Goal: Transaction & Acquisition: Book appointment/travel/reservation

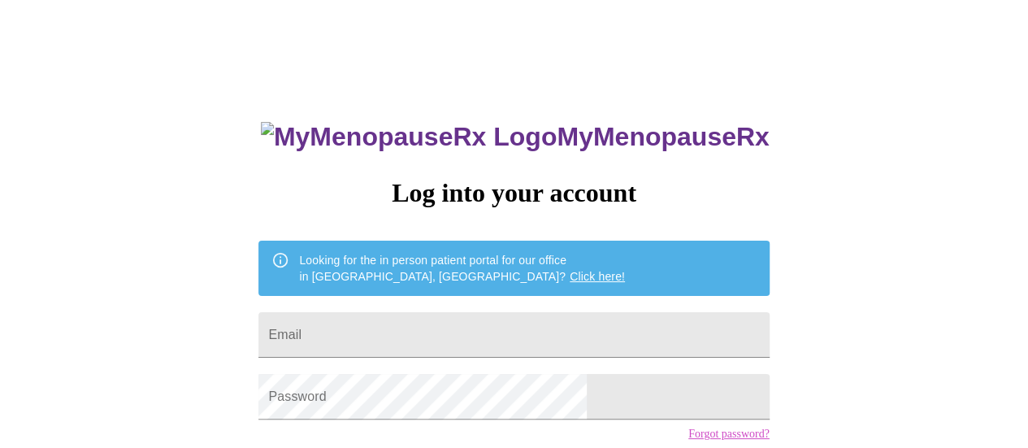
scroll to position [124, 0]
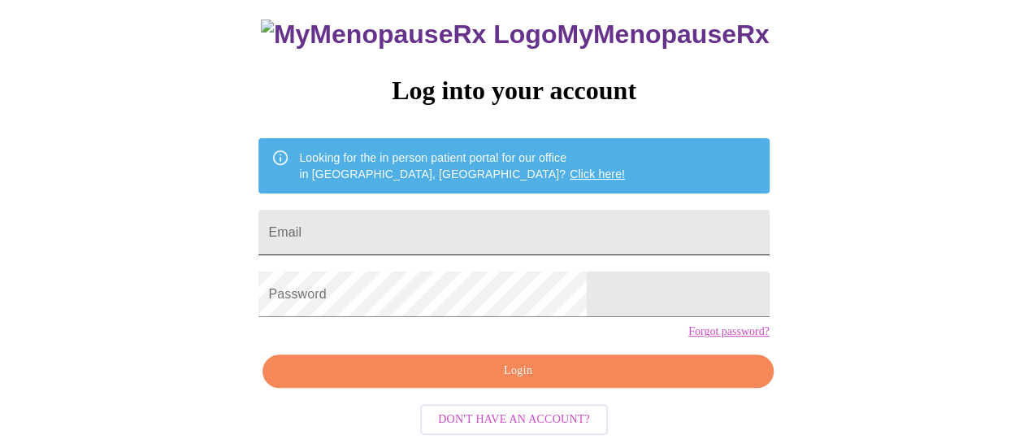
click at [429, 210] on input "Email" at bounding box center [513, 233] width 510 height 46
type input "jen-[EMAIL_ADDRESS][DOMAIN_NAME]"
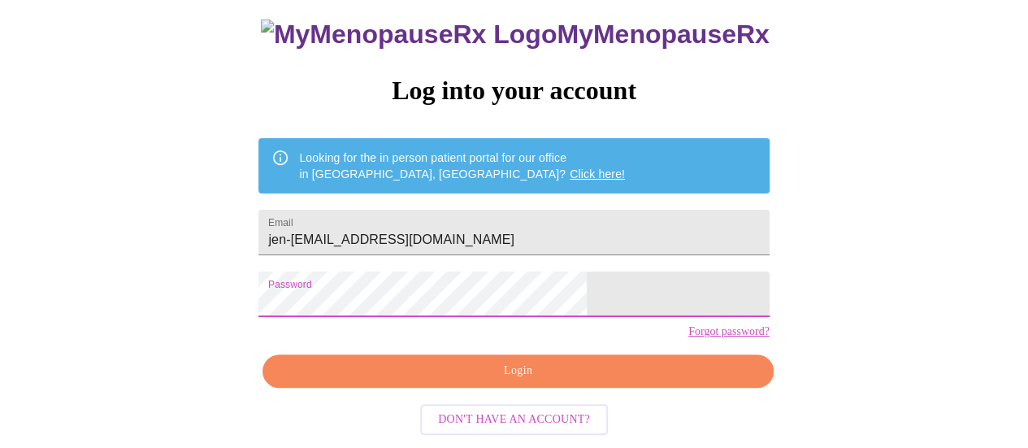
click at [492, 371] on span "Login" at bounding box center [517, 371] width 473 height 20
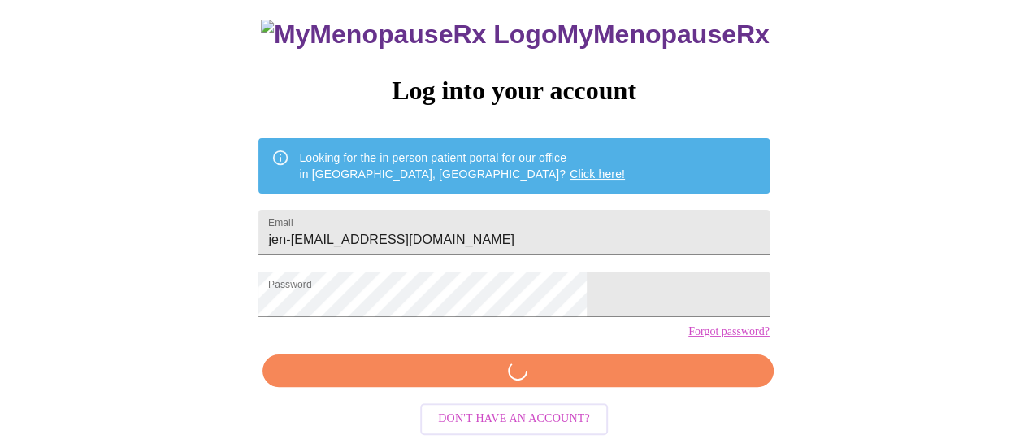
scroll to position [124, 0]
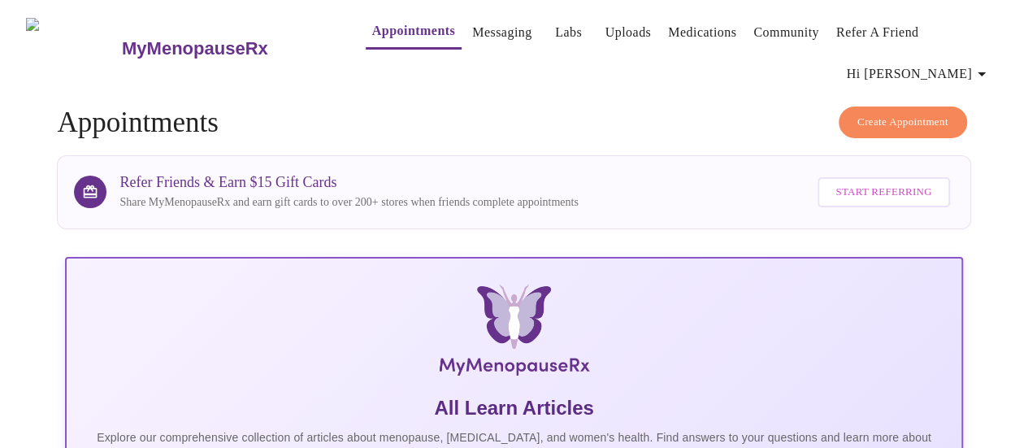
scroll to position [1, 0]
click at [884, 112] on span "Create Appointment" at bounding box center [903, 121] width 91 height 19
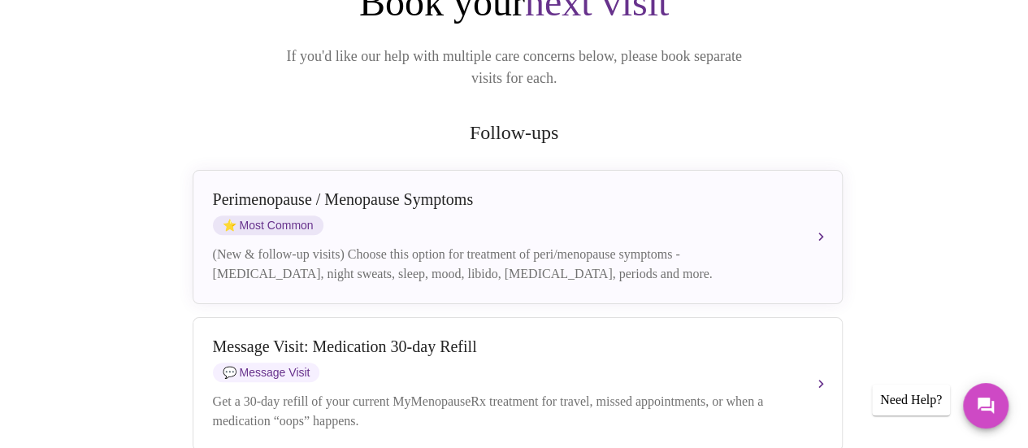
scroll to position [232, 0]
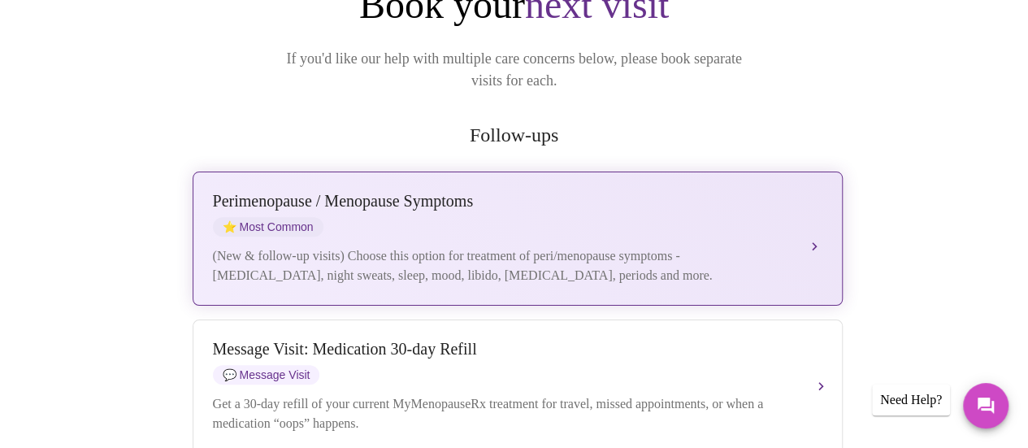
click at [740, 207] on div "[MEDICAL_DATA] / Menopause Symptoms ⭐ Most Common" at bounding box center [501, 214] width 577 height 45
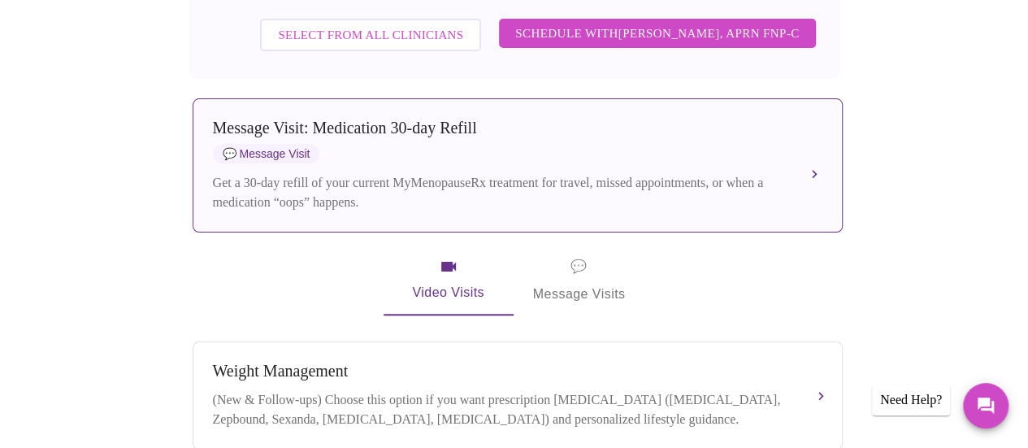
scroll to position [448, 0]
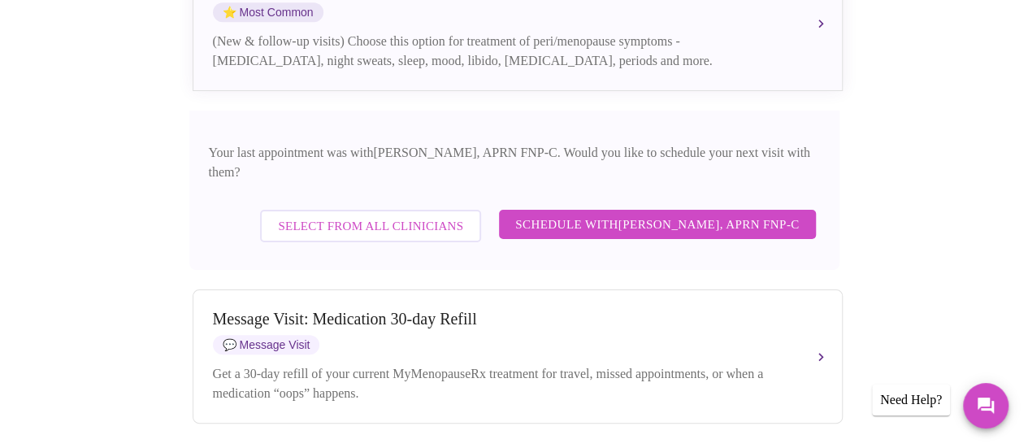
click at [645, 214] on span "Schedule with [PERSON_NAME], APRN FNP-C" at bounding box center [657, 224] width 284 height 21
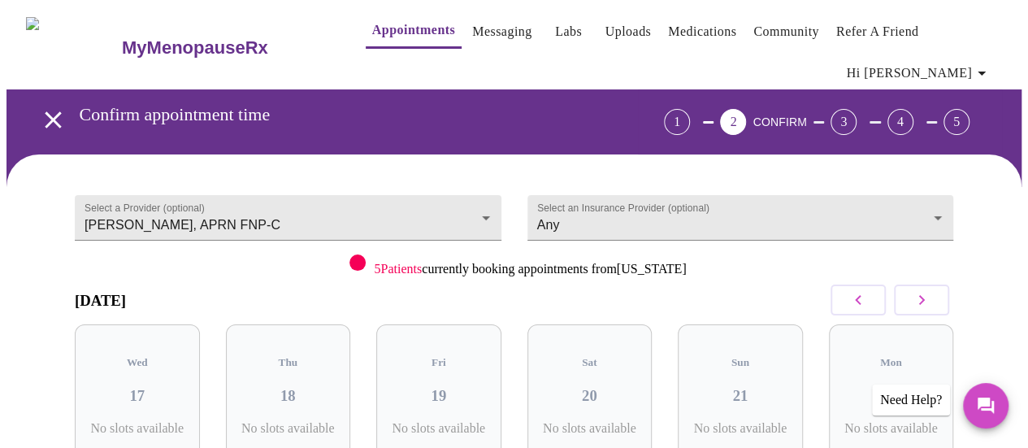
scroll to position [2, 0]
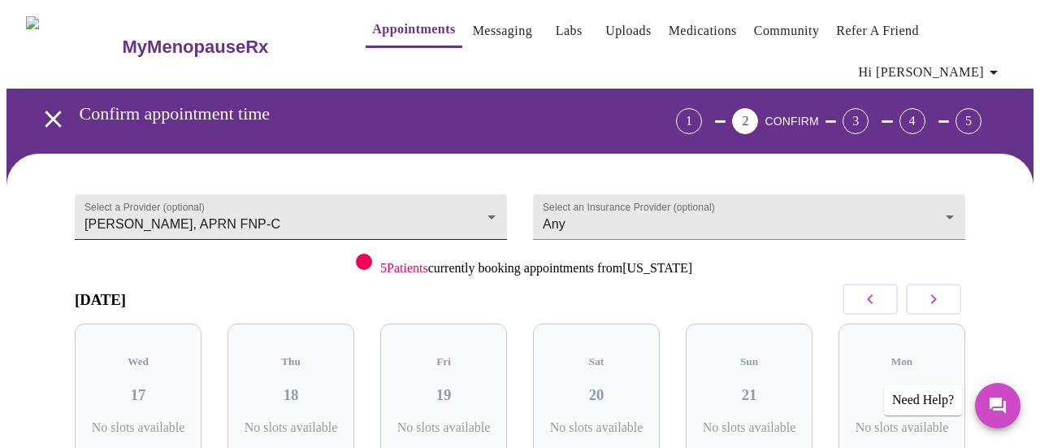
click at [450, 224] on body "MyMenopauseRx Appointments Messaging Labs Uploads Medications Community Refer a…" at bounding box center [520, 346] width 1027 height 683
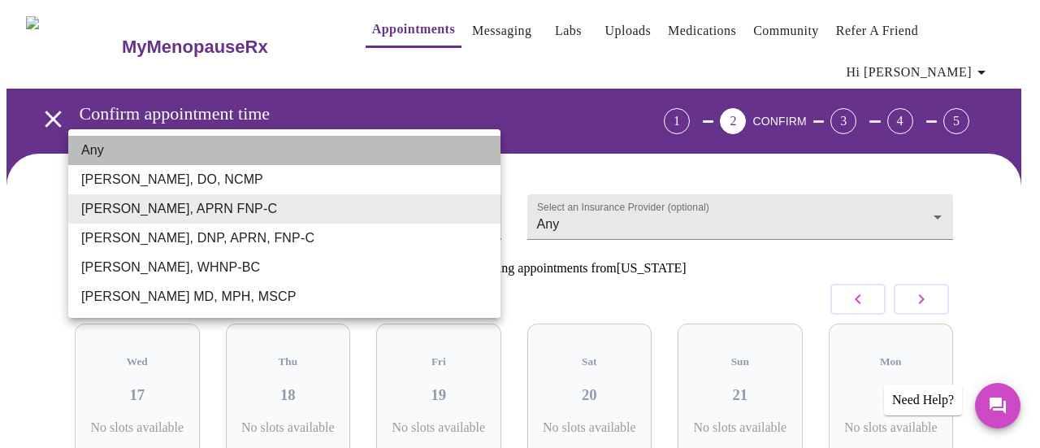
click at [354, 140] on li "Any" at bounding box center [284, 150] width 432 height 29
type input "Any"
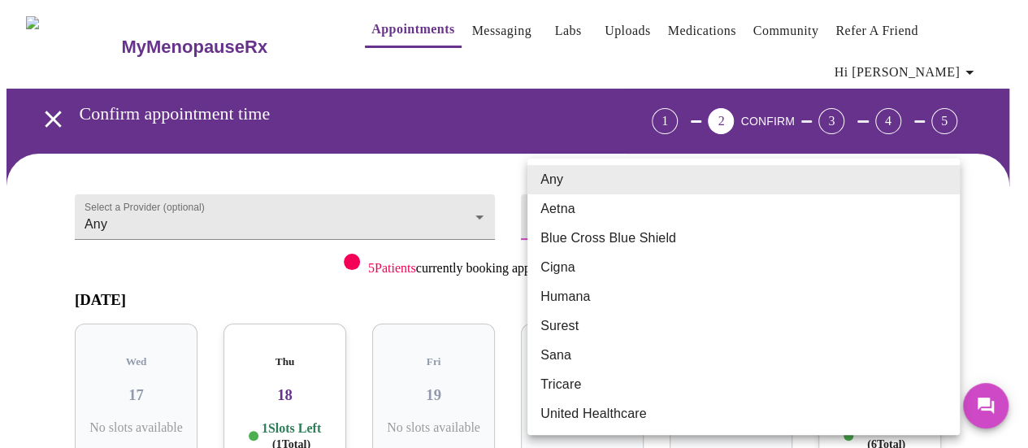
click at [735, 207] on body "MyMenopauseRx Appointments Messaging Labs Uploads Medications Community Refer a…" at bounding box center [514, 346] width 1015 height 683
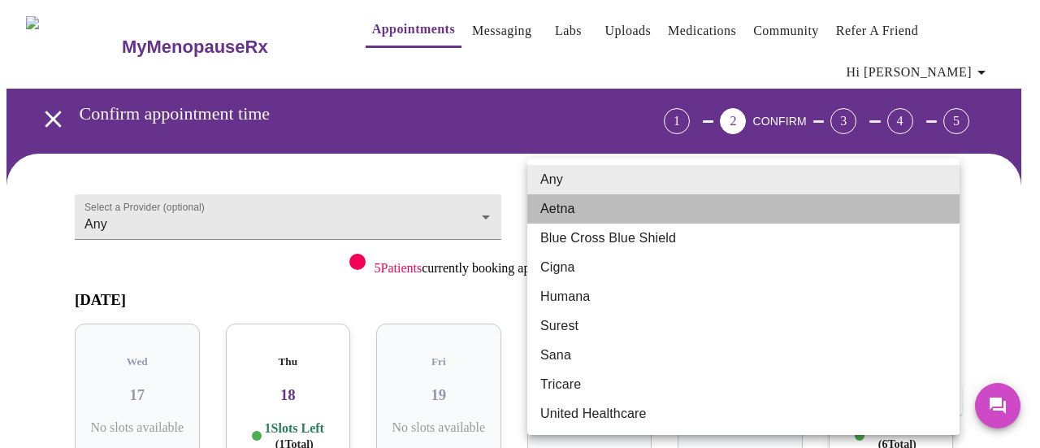
click at [719, 209] on li "Aetna" at bounding box center [744, 208] width 432 height 29
type input "Aetna"
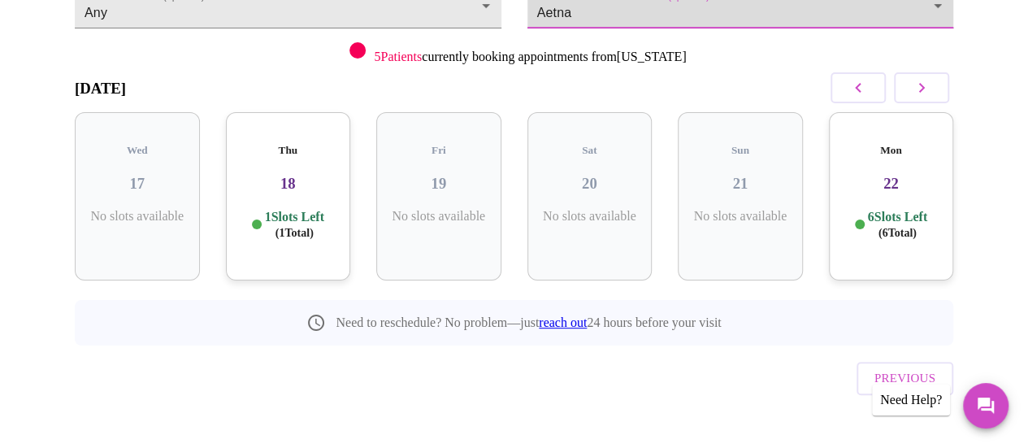
scroll to position [213, 0]
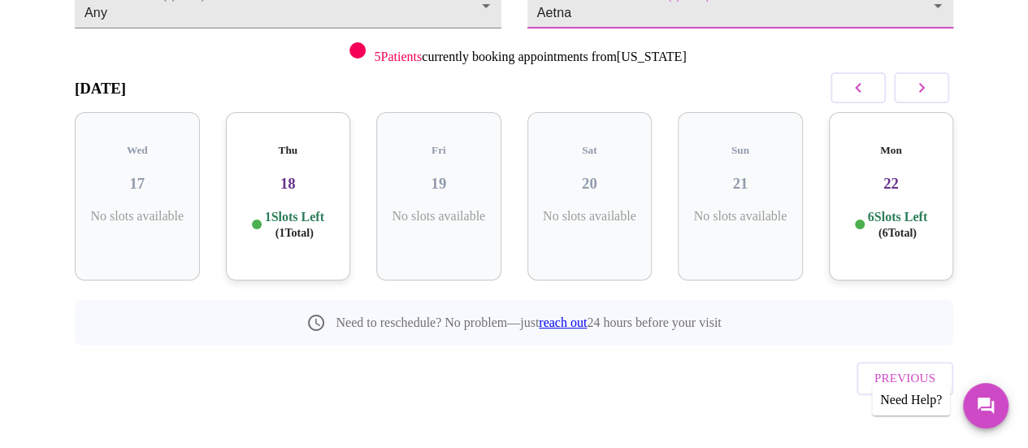
click at [267, 181] on div "Thu 18 1 Slots Left ( 1 Total)" at bounding box center [288, 196] width 125 height 168
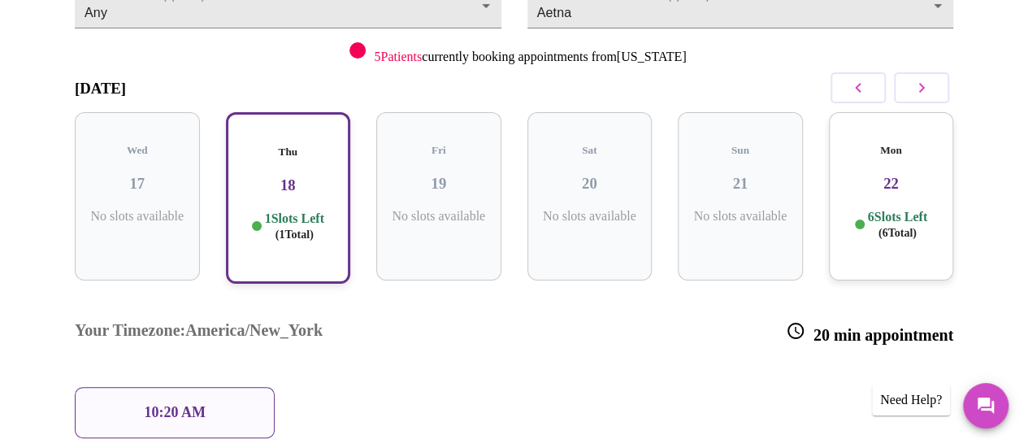
click at [897, 209] on p "6 Slots Left ( 6 Total)" at bounding box center [897, 225] width 59 height 32
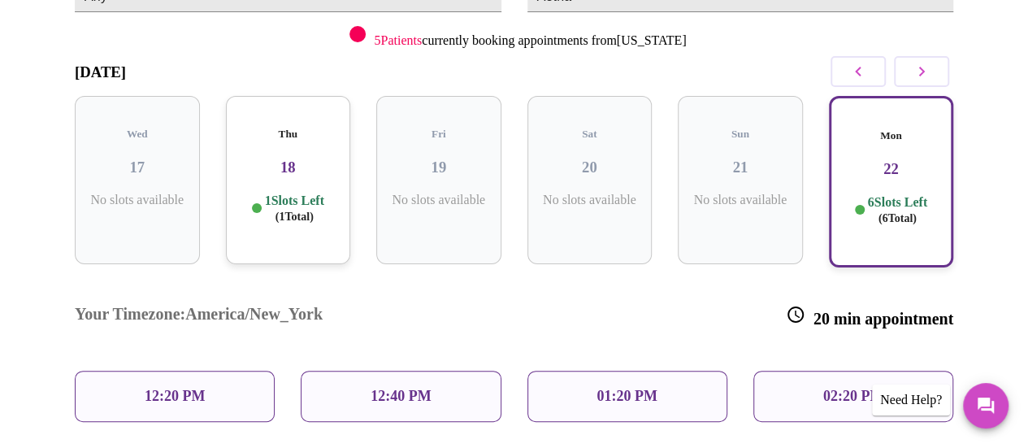
scroll to position [229, 0]
click at [929, 67] on icon "button" at bounding box center [922, 72] width 20 height 20
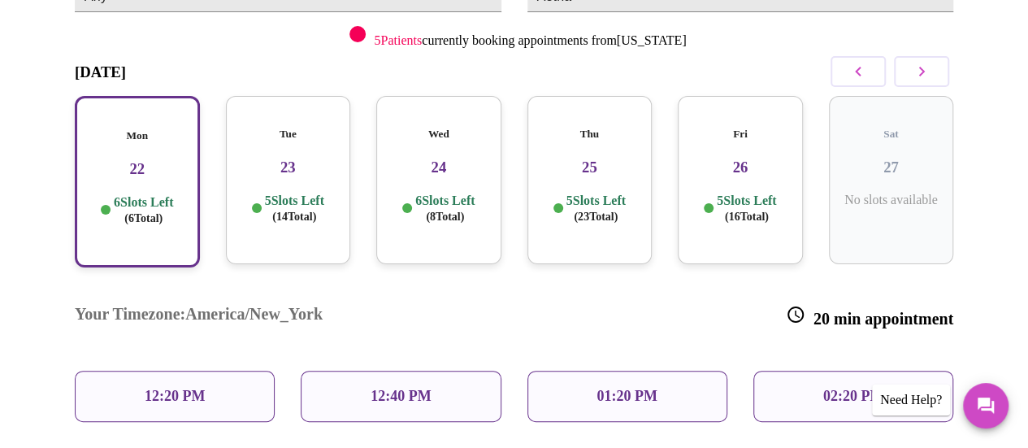
click at [313, 159] on h3 "23" at bounding box center [288, 168] width 99 height 18
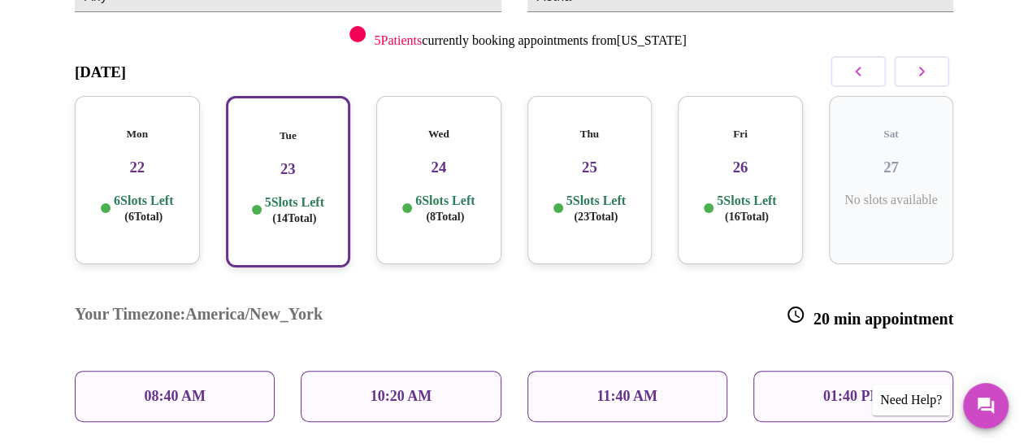
click at [416, 159] on h3 "24" at bounding box center [438, 168] width 99 height 18
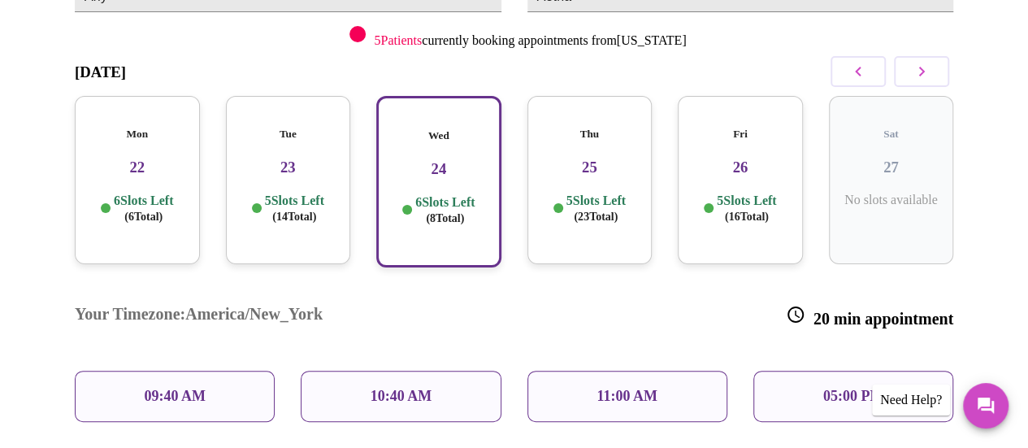
click at [571, 159] on h3 "25" at bounding box center [590, 168] width 99 height 18
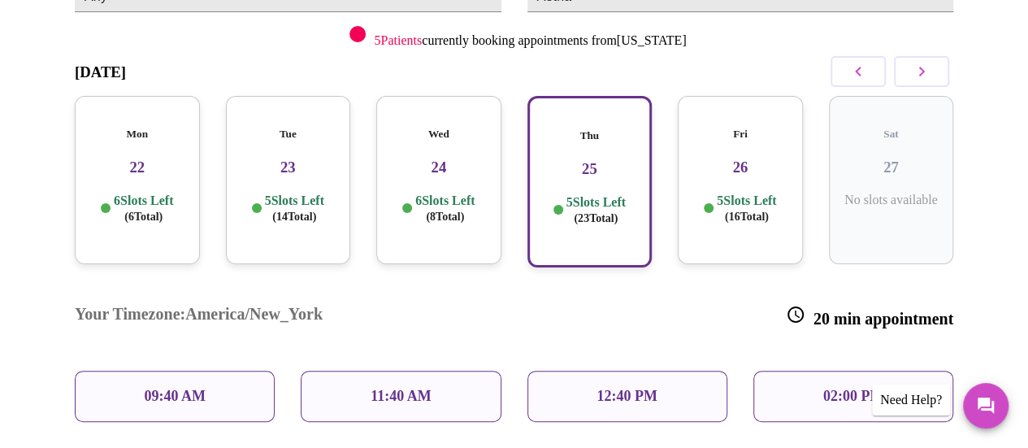
click at [732, 159] on h3 "26" at bounding box center [740, 168] width 99 height 18
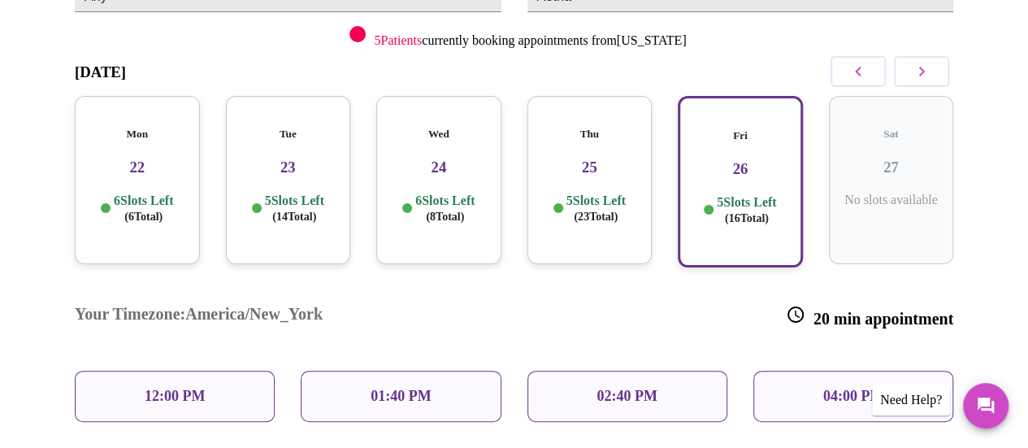
click at [557, 159] on h3 "25" at bounding box center [590, 168] width 99 height 18
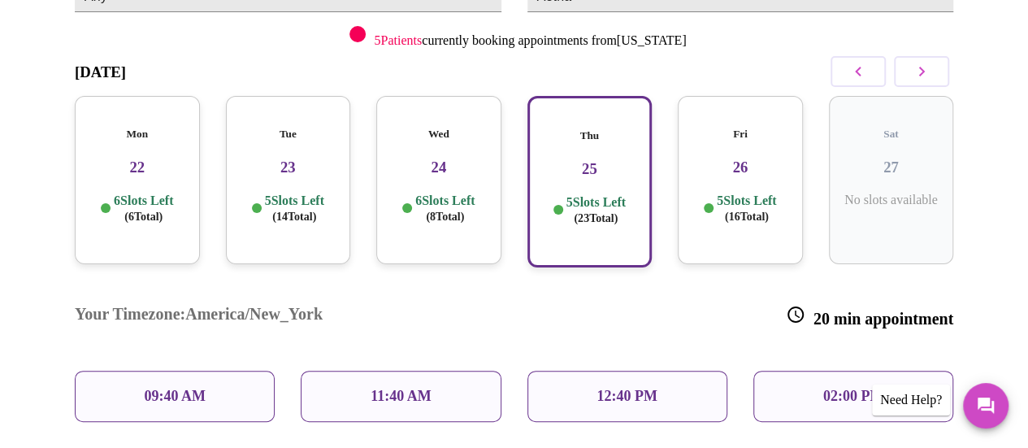
click at [751, 168] on div "Fri 26 5 Slots Left ( 16 Total)" at bounding box center [740, 180] width 125 height 168
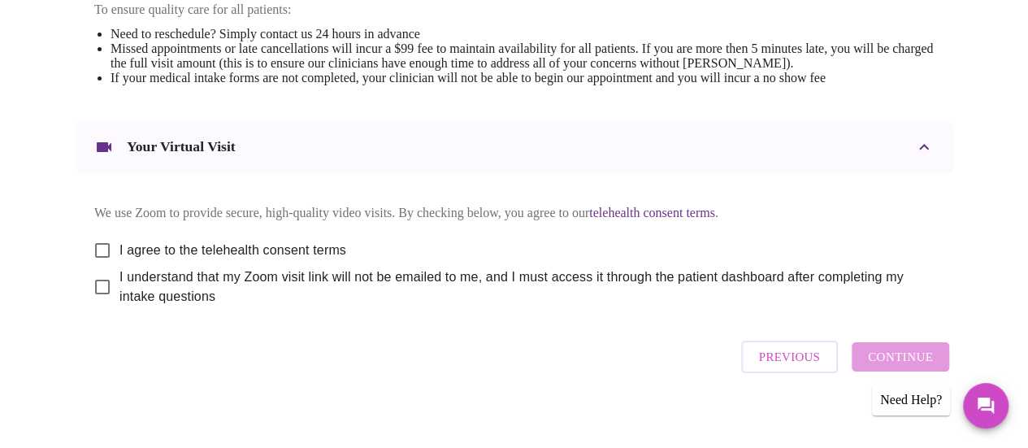
scroll to position [758, 0]
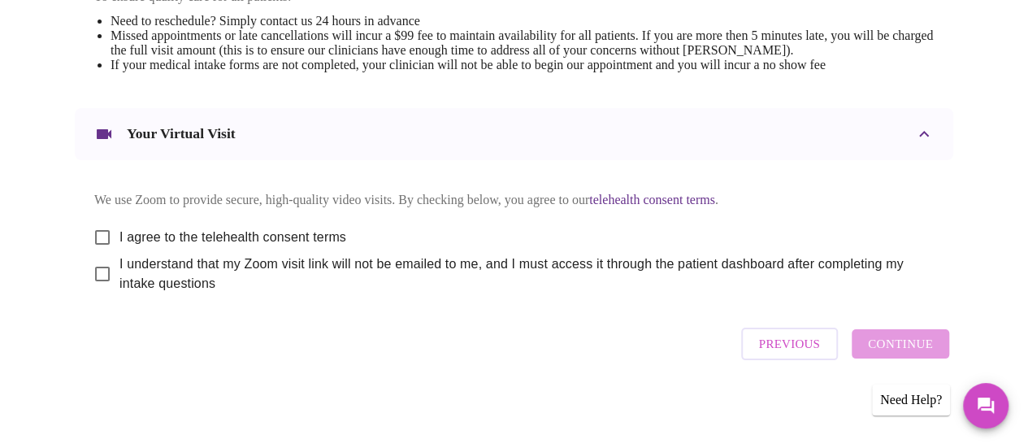
click at [100, 231] on input "I agree to the telehealth consent terms" at bounding box center [102, 237] width 34 height 34
checkbox input "true"
click at [98, 274] on input "I understand that my Zoom visit link will not be emailed to me, and I must acce…" at bounding box center [102, 274] width 34 height 34
checkbox input "true"
click at [893, 348] on span "Continue" at bounding box center [900, 343] width 65 height 21
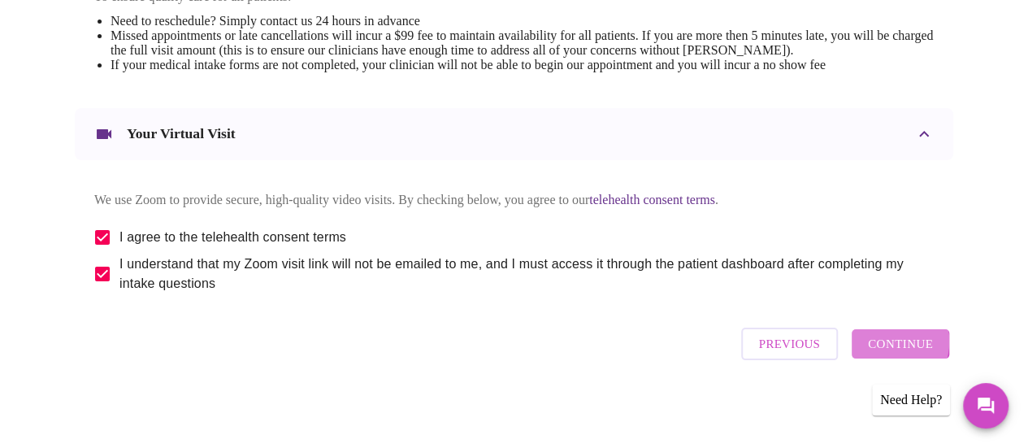
scroll to position [266, 0]
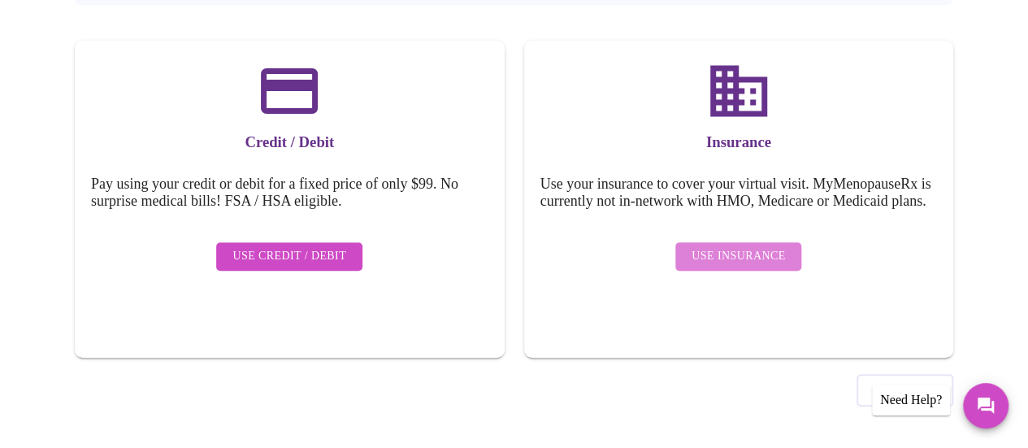
click at [791, 263] on button "Use Insurance" at bounding box center [738, 256] width 126 height 28
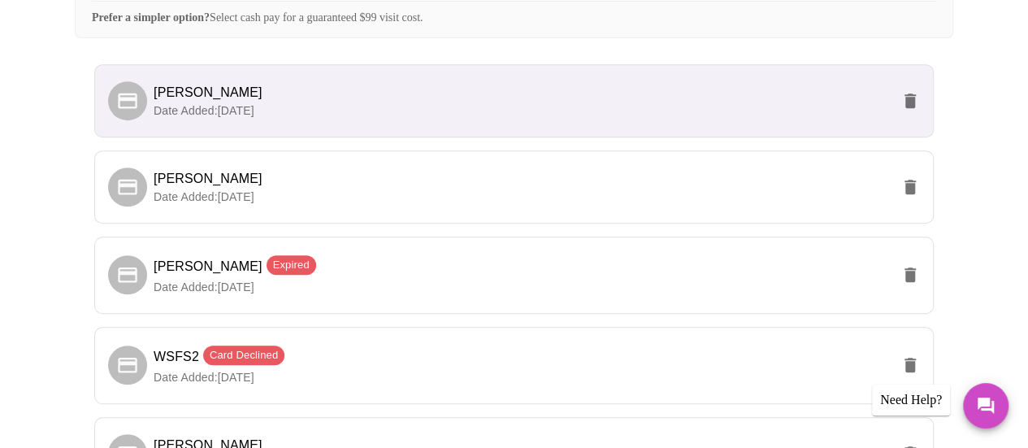
scroll to position [424, 0]
click at [614, 188] on span "[PERSON_NAME]" at bounding box center [522, 178] width 737 height 20
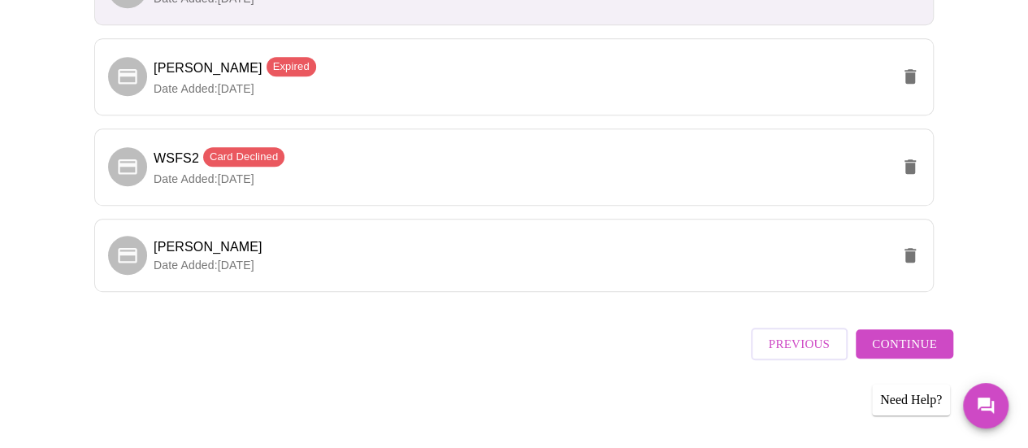
scroll to position [630, 0]
click at [936, 353] on span "Continue" at bounding box center [904, 343] width 65 height 21
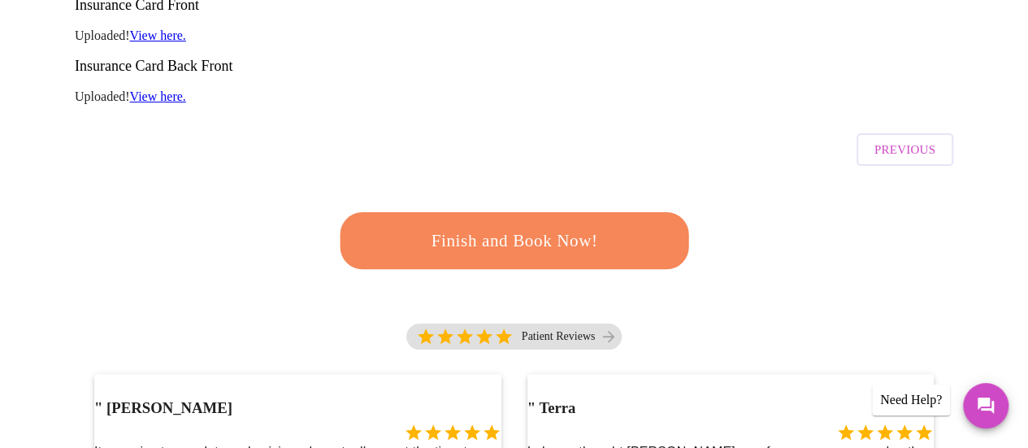
scroll to position [403, 0]
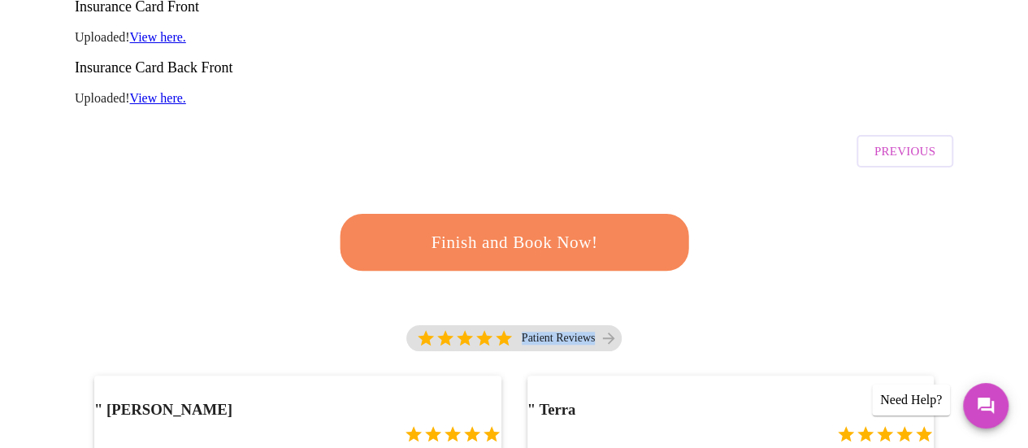
drag, startPoint x: 990, startPoint y: 256, endPoint x: 533, endPoint y: 162, distance: 466.5
click at [543, 228] on span "Finish and Book Now!" at bounding box center [514, 243] width 302 height 30
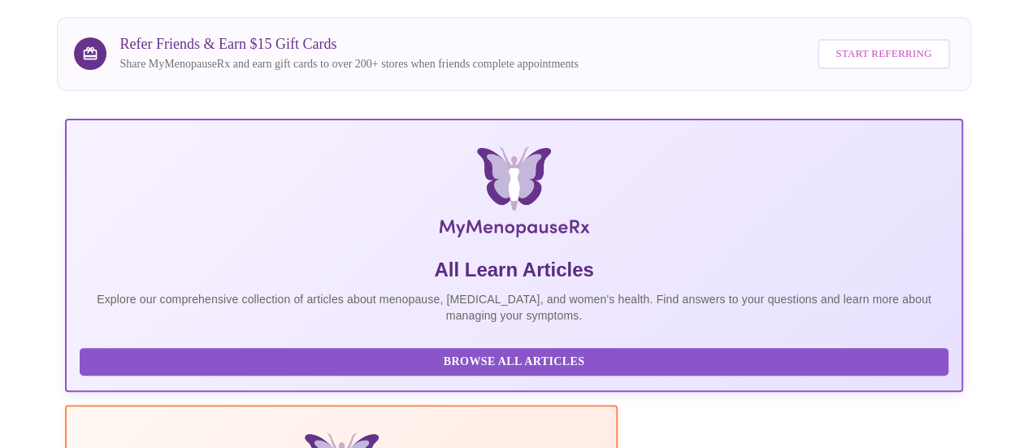
scroll to position [403, 0]
